Goal: Information Seeking & Learning: Learn about a topic

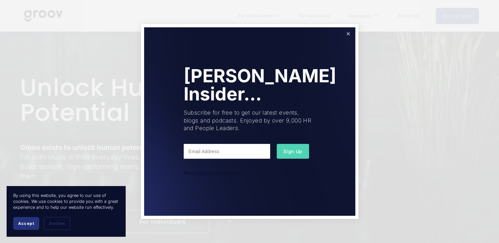
click at [346, 33] on link "Close" at bounding box center [348, 34] width 12 height 12
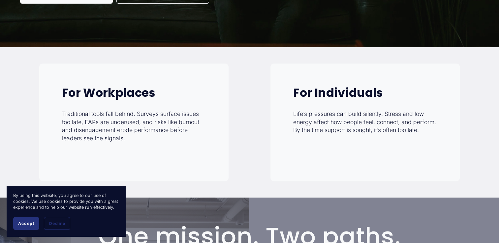
scroll to position [231, 0]
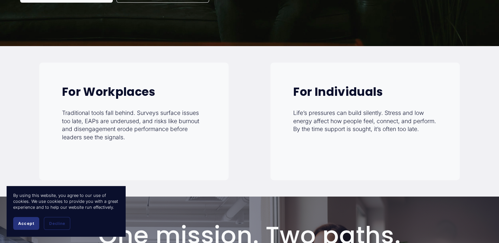
click at [303, 93] on strong "For Individuals" at bounding box center [338, 92] width 90 height 16
click at [314, 133] on p "Life’s pressures can build silently. Stress and low energy affect how people fe…" at bounding box center [365, 121] width 144 height 24
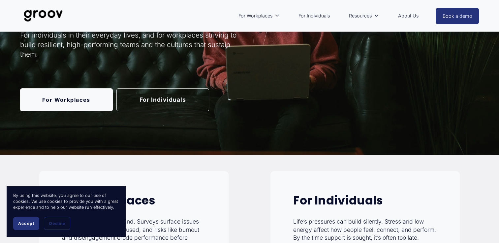
scroll to position [66, 0]
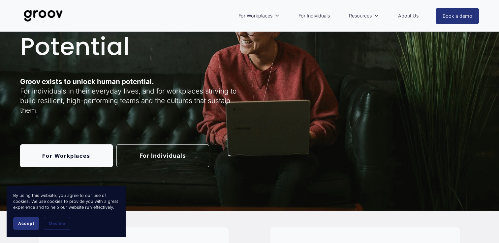
click at [309, 18] on link "For Individuals" at bounding box center [314, 15] width 38 height 15
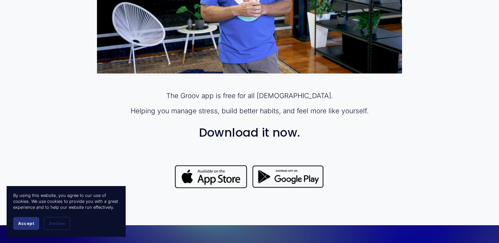
scroll to position [495, 0]
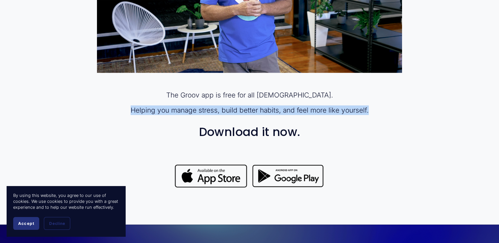
drag, startPoint x: 132, startPoint y: 112, endPoint x: 369, endPoint y: 113, distance: 236.7
click at [369, 113] on p "Helping you manage stress, build better habits, and feel more like yourself." at bounding box center [249, 110] width 305 height 10
drag, startPoint x: 369, startPoint y: 113, endPoint x: 361, endPoint y: 113, distance: 7.3
copy p "Helping you manage stress, build better habits, and feel more like yourself."
